Goal: Transaction & Acquisition: Purchase product/service

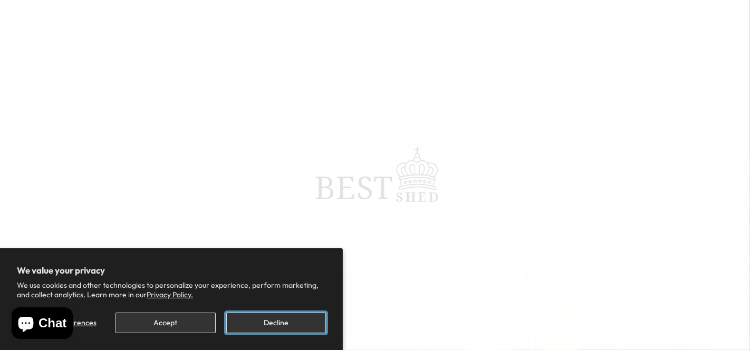
click at [269, 327] on button "Decline" at bounding box center [276, 323] width 100 height 21
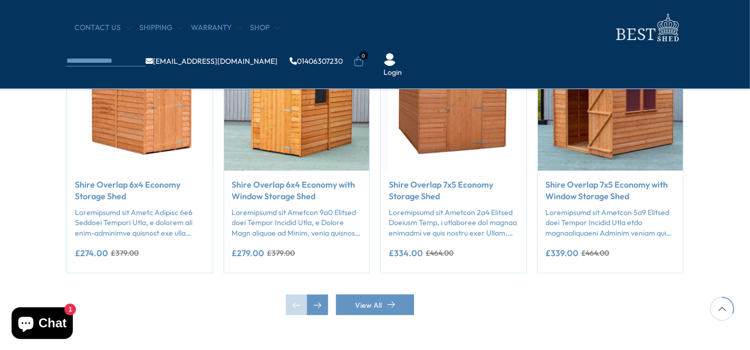
scroll to position [937, 0]
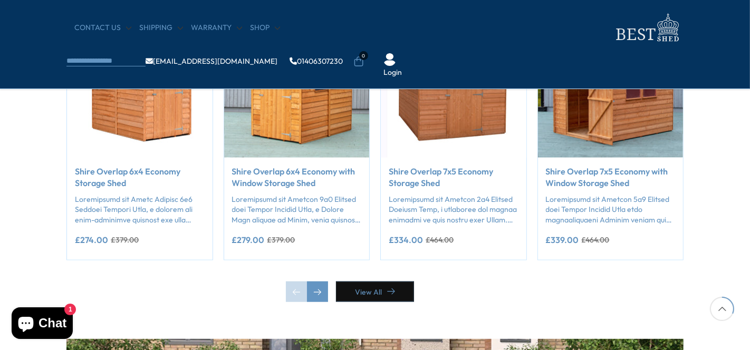
click at [359, 293] on link "View All" at bounding box center [375, 291] width 78 height 21
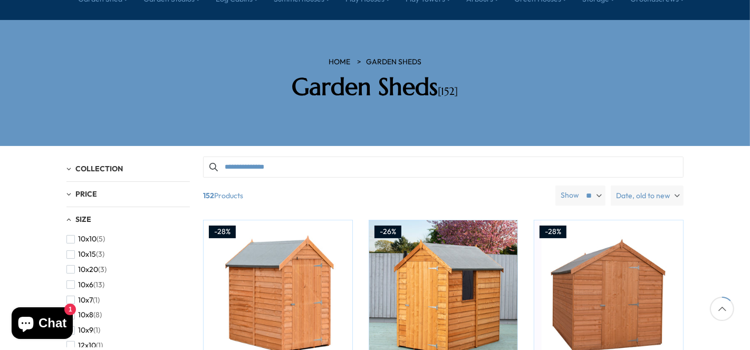
scroll to position [176, 0]
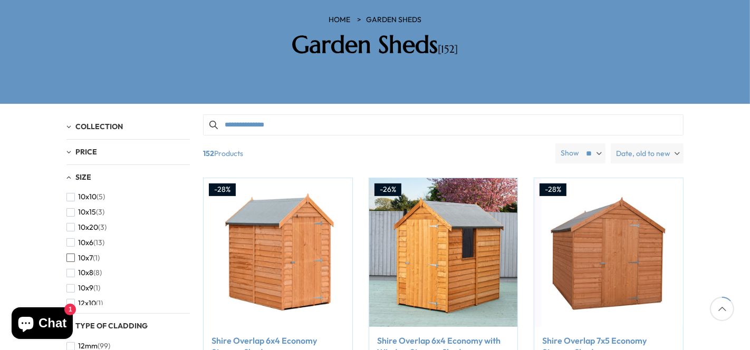
click at [71, 254] on span "button" at bounding box center [70, 258] width 8 height 8
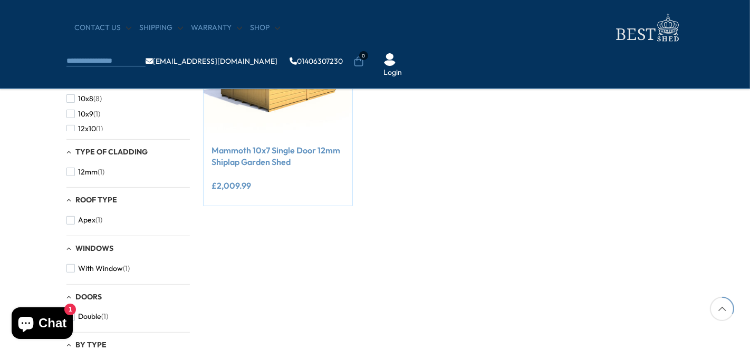
scroll to position [234, 0]
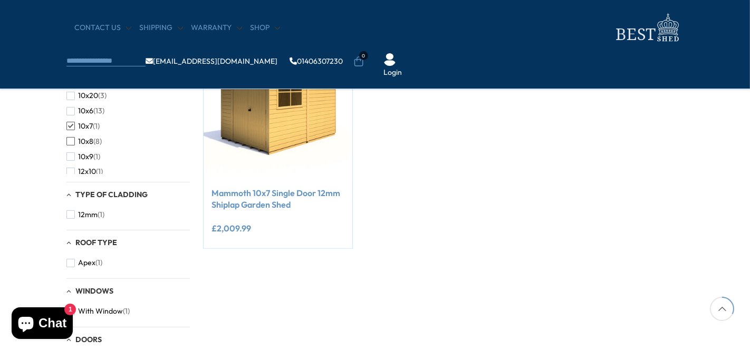
click at [70, 139] on span "button" at bounding box center [70, 141] width 8 height 8
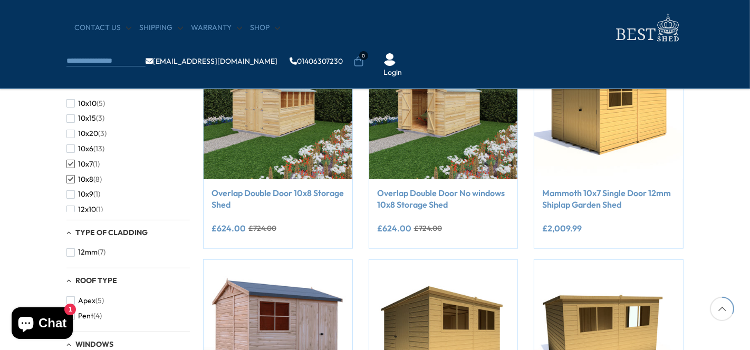
click at [69, 164] on span "button" at bounding box center [70, 164] width 8 height 8
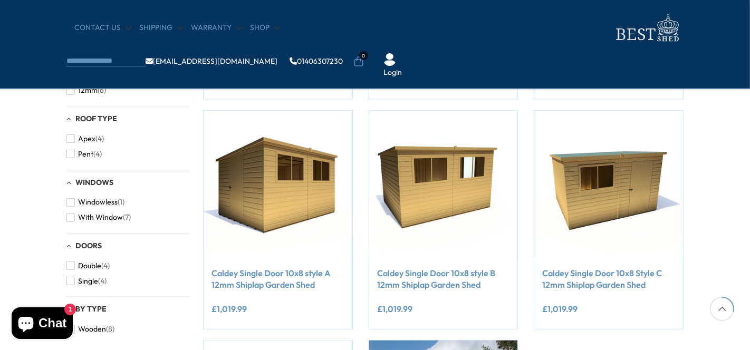
scroll to position [410, 0]
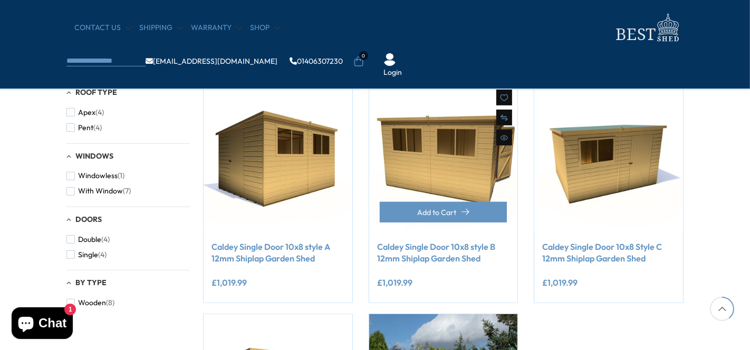
click at [407, 178] on img at bounding box center [443, 158] width 149 height 149
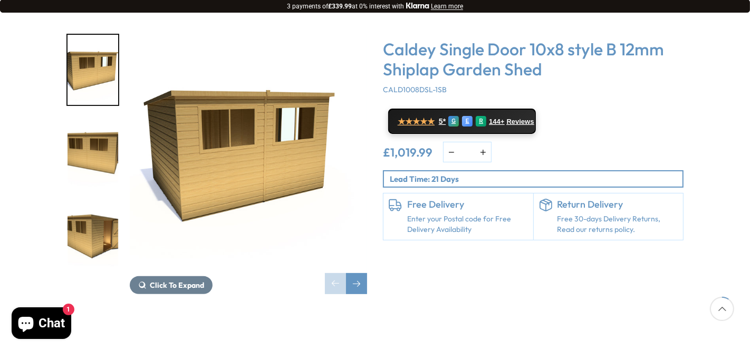
scroll to position [176, 0]
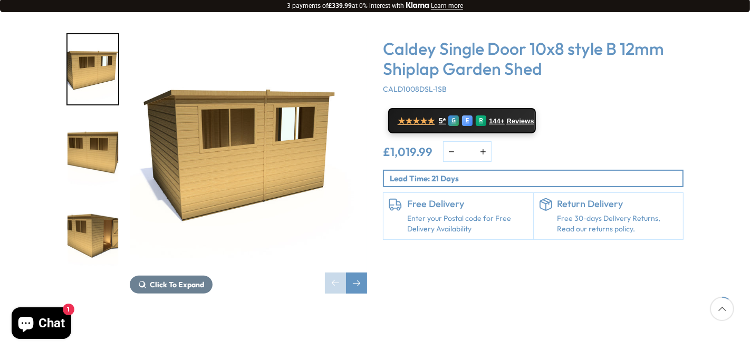
click at [88, 207] on img "3 / 10" at bounding box center [92, 234] width 51 height 70
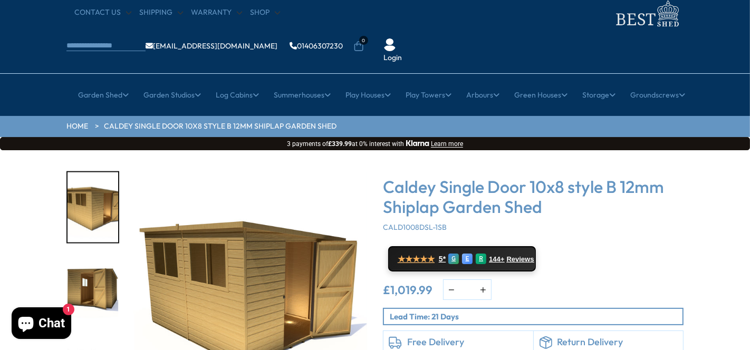
scroll to position [59, 0]
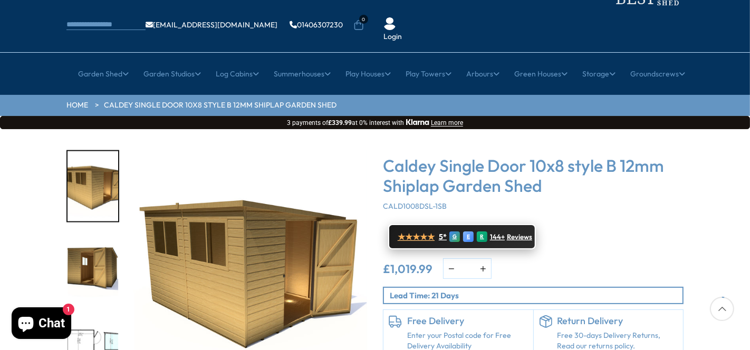
click at [518, 233] on span "Reviews" at bounding box center [519, 237] width 25 height 8
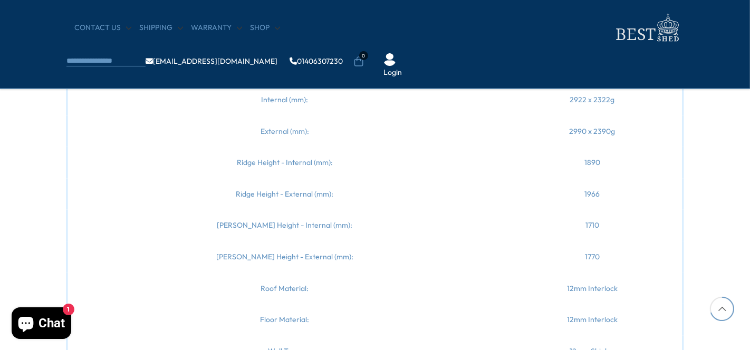
scroll to position [1171, 0]
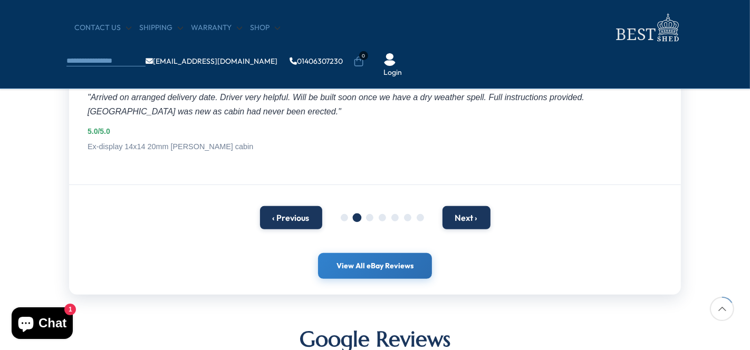
scroll to position [234, 0]
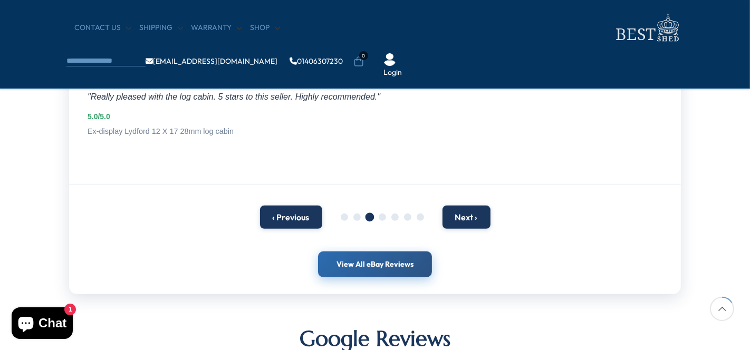
click at [384, 267] on link "View All eBay Reviews" at bounding box center [375, 264] width 114 height 26
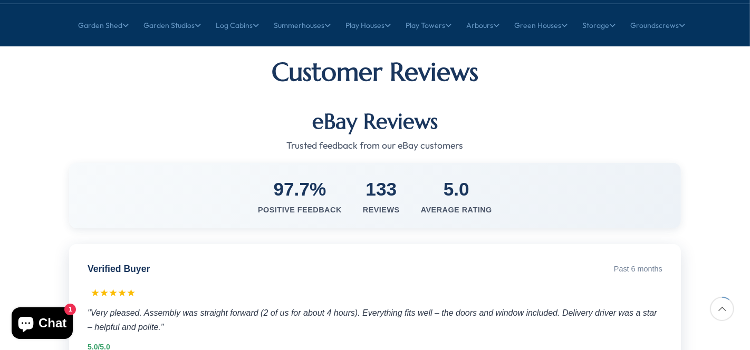
scroll to position [0, 0]
